Goal: Information Seeking & Learning: Check status

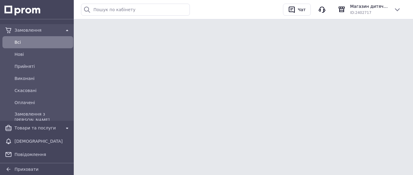
click at [48, 41] on span "Всi" at bounding box center [42, 42] width 56 height 6
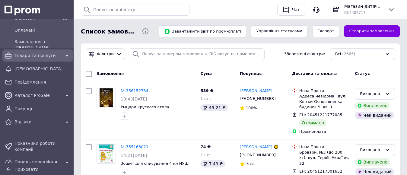
scroll to position [85, 0]
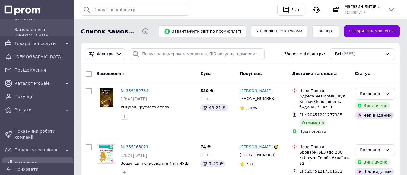
drag, startPoint x: 41, startPoint y: 156, endPoint x: 38, endPoint y: 153, distance: 4.3
click at [40, 160] on span "Аналітика" at bounding box center [37, 163] width 47 height 6
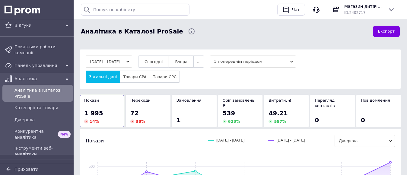
click at [188, 61] on span "Вчора" at bounding box center [181, 61] width 12 height 5
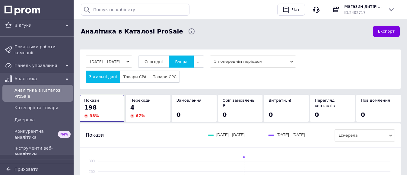
click at [159, 60] on span "Сьогодні" at bounding box center [154, 61] width 18 height 5
